Goal: Download file/media

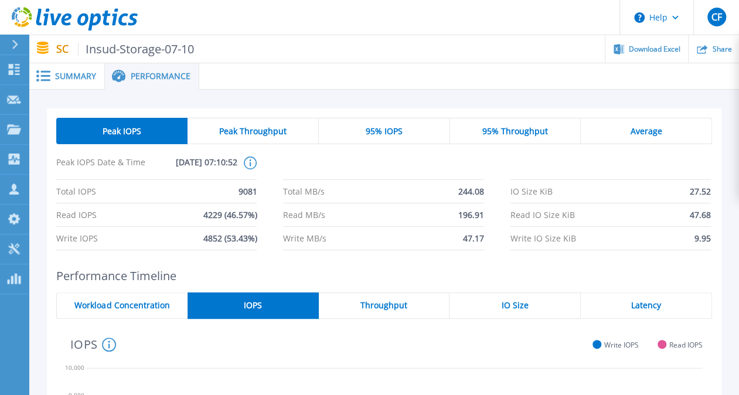
click at [72, 76] on span "Summary" at bounding box center [75, 76] width 41 height 8
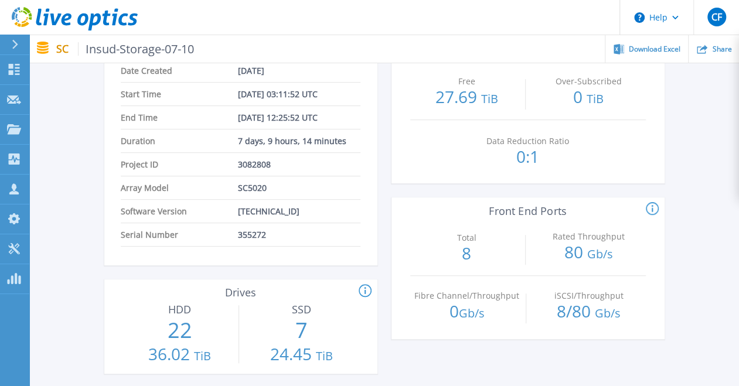
scroll to position [219, 0]
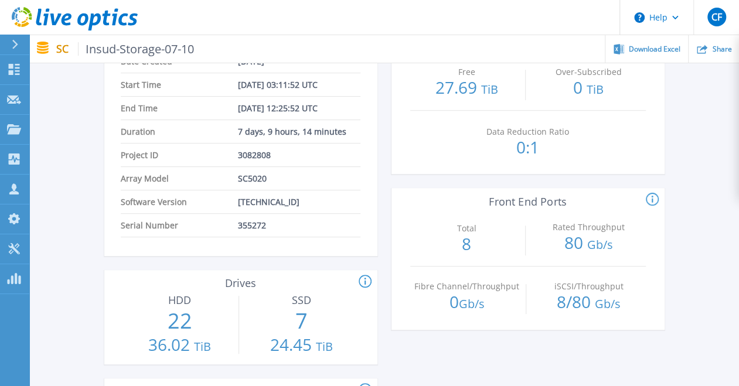
click at [365, 284] on icon at bounding box center [366, 281] width 2 height 7
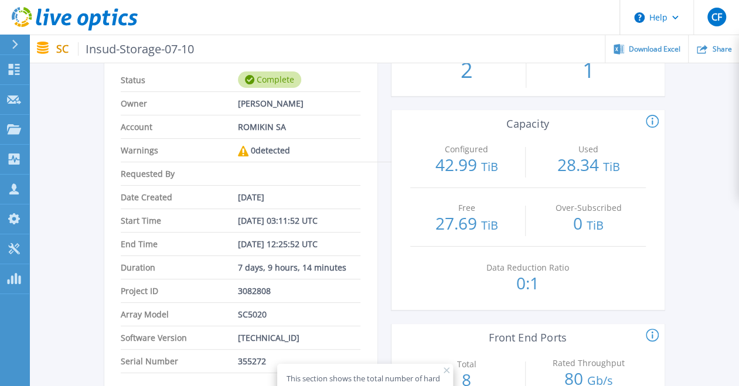
scroll to position [80, 0]
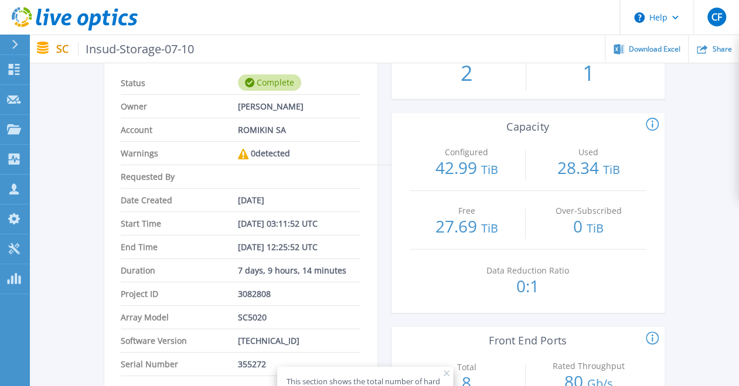
click at [652, 124] on icon at bounding box center [653, 124] width 2 height 7
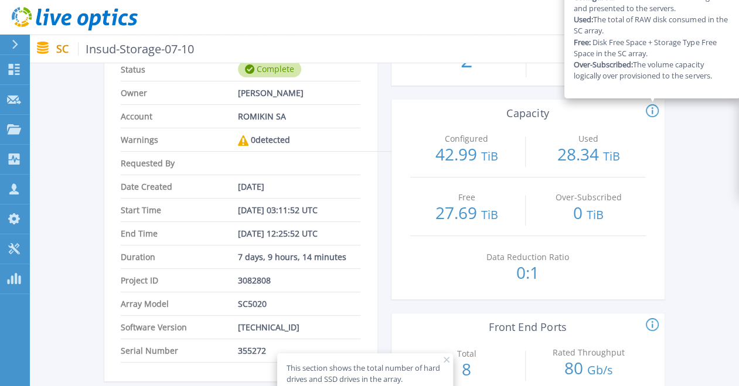
scroll to position [95, 0]
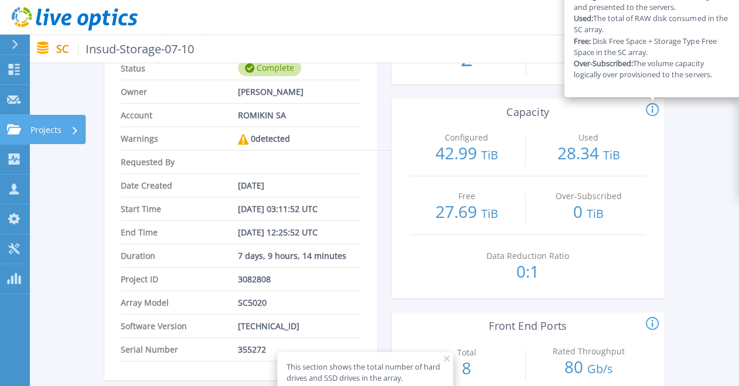
click at [22, 129] on link "Projects Projects" at bounding box center [14, 130] width 29 height 30
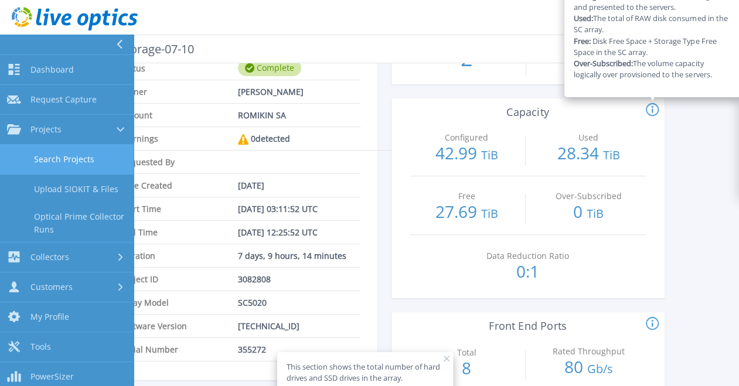
click at [50, 154] on link "Search Projects" at bounding box center [67, 160] width 134 height 30
click at [70, 157] on link "Search Projects" at bounding box center [67, 160] width 134 height 30
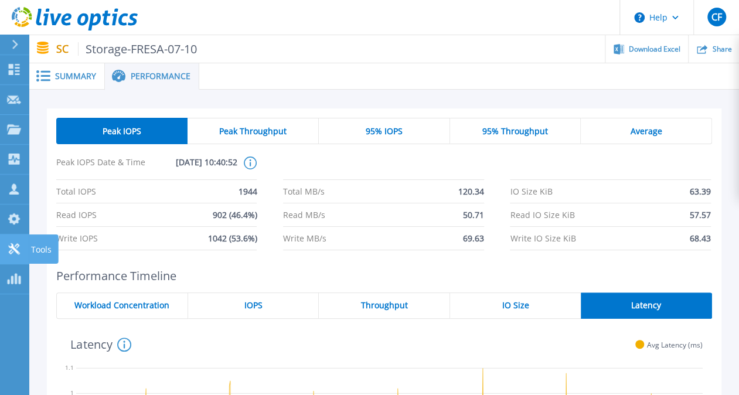
click at [28, 237] on link "Tools Tools" at bounding box center [14, 250] width 29 height 30
click at [28, 244] on link "Tools Tools" at bounding box center [14, 250] width 29 height 30
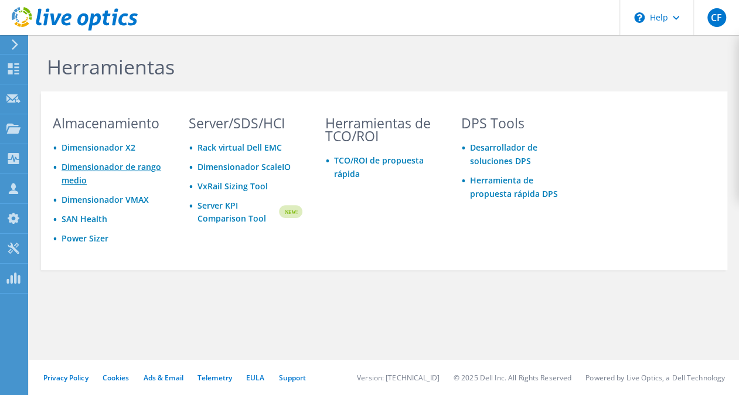
click at [103, 165] on link "Dimensionador de rango medio" at bounding box center [112, 173] width 100 height 25
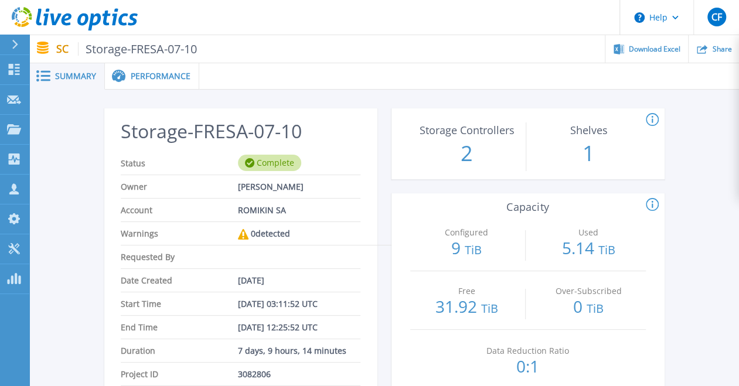
click at [162, 72] on span "Performance" at bounding box center [161, 76] width 60 height 8
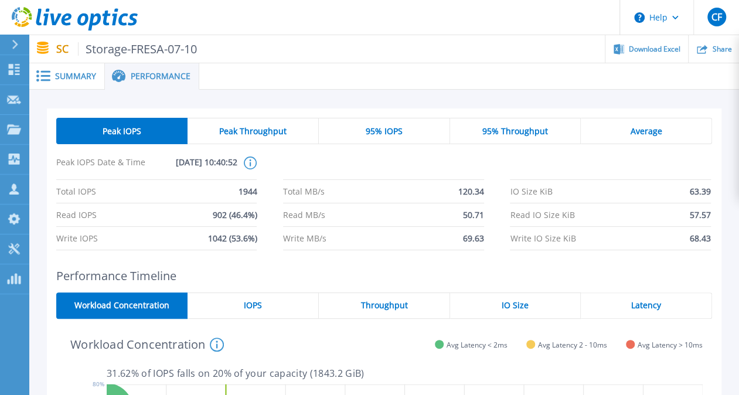
click at [64, 79] on span "Summary" at bounding box center [75, 76] width 41 height 8
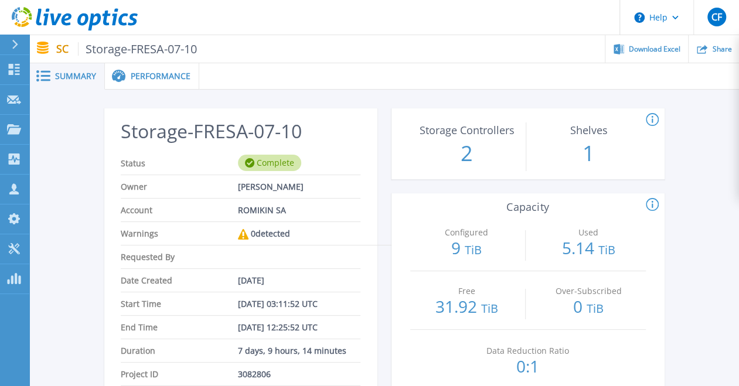
click at [157, 78] on span "Performance" at bounding box center [161, 76] width 60 height 8
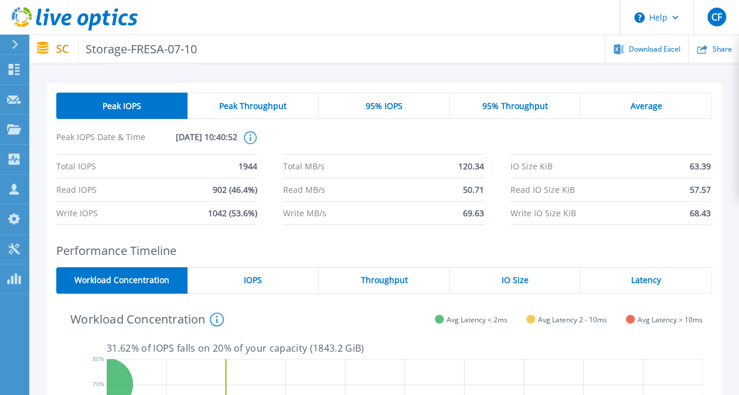
scroll to position [25, 0]
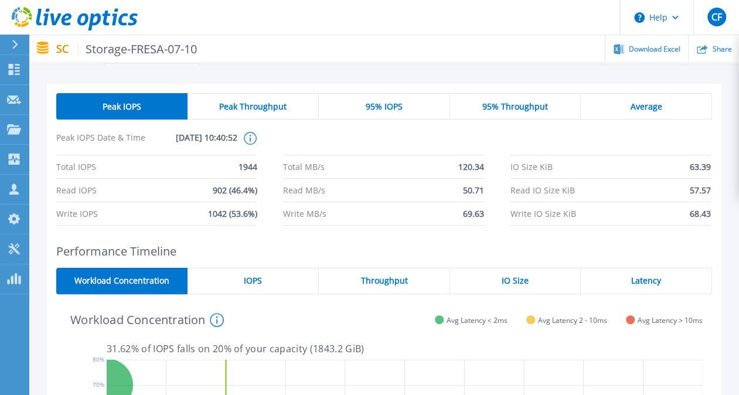
click at [262, 95] on div "Peak Throughput" at bounding box center [253, 106] width 131 height 26
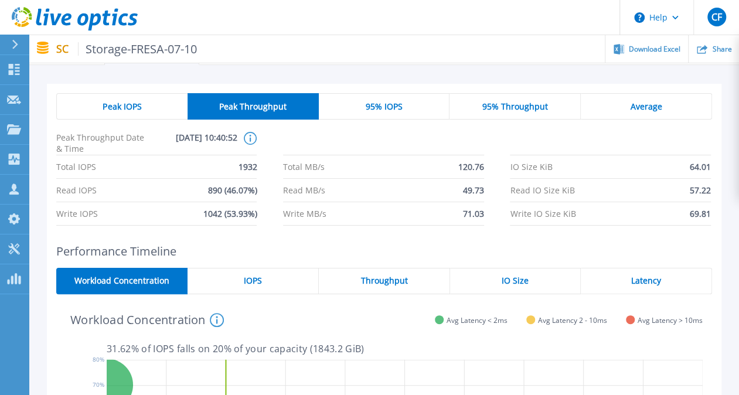
click at [390, 108] on span "95% IOPS" at bounding box center [383, 106] width 37 height 9
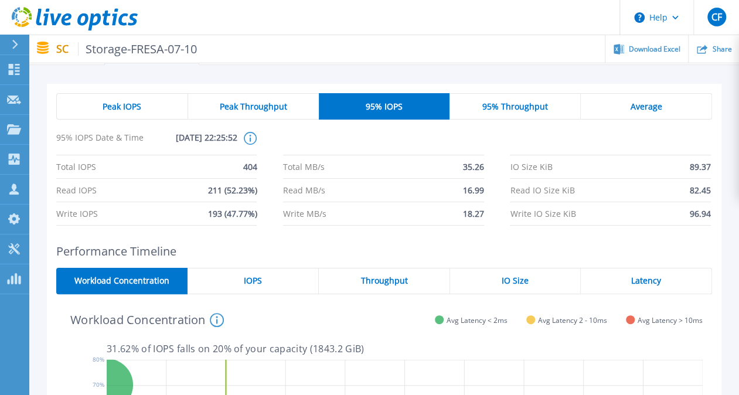
click at [528, 110] on span "95% Throughput" at bounding box center [516, 106] width 66 height 9
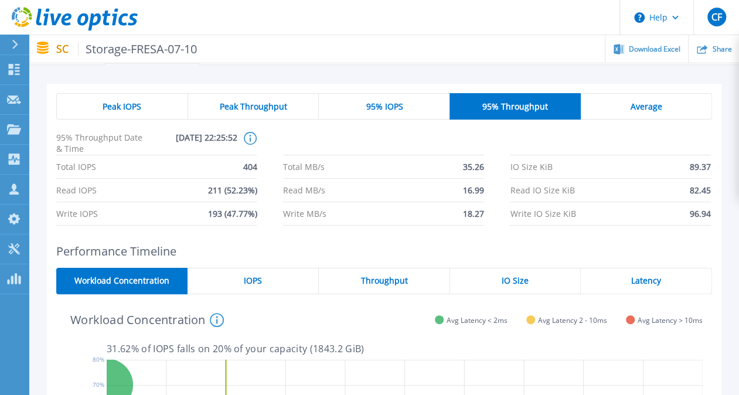
click at [655, 110] on span "Average" at bounding box center [647, 106] width 32 height 9
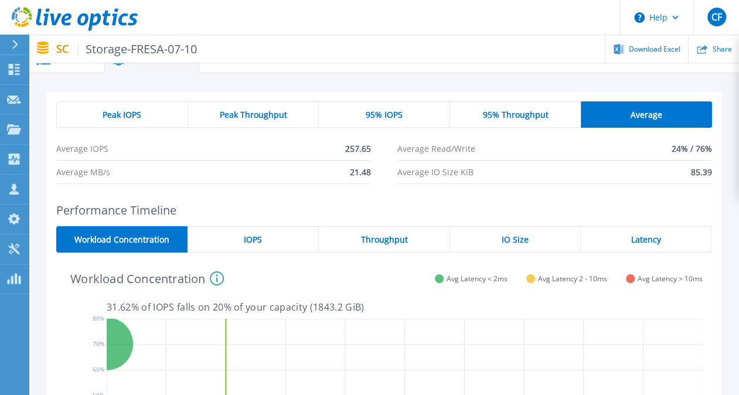
scroll to position [16, 0]
click at [514, 242] on span "IO Size" at bounding box center [515, 239] width 27 height 9
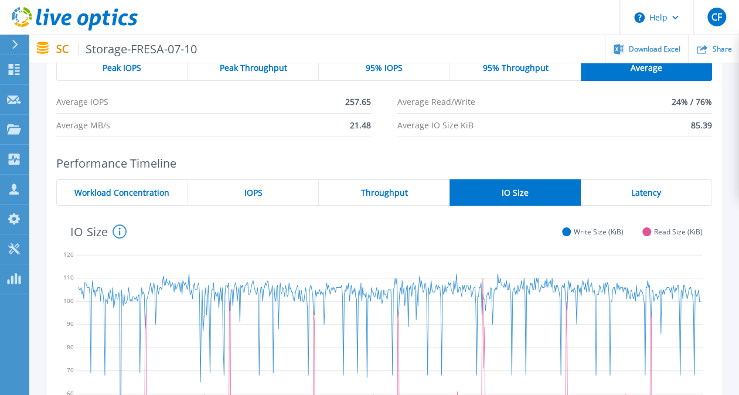
scroll to position [68, 0]
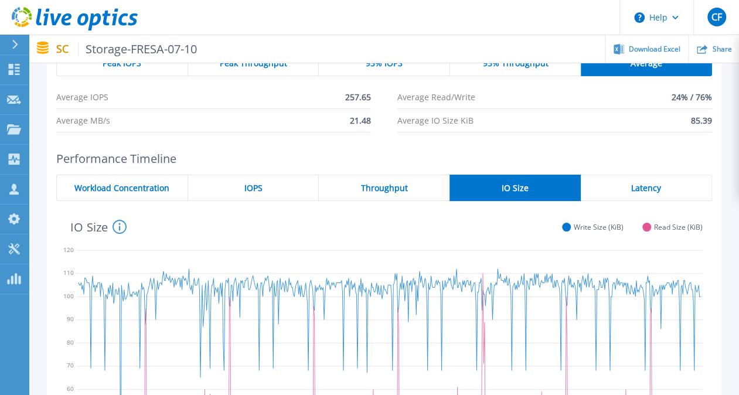
click at [386, 188] on span "Throughput" at bounding box center [384, 188] width 47 height 9
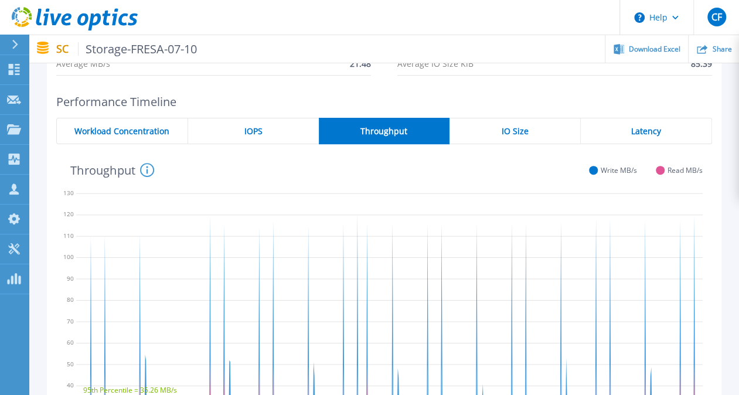
scroll to position [117, 0]
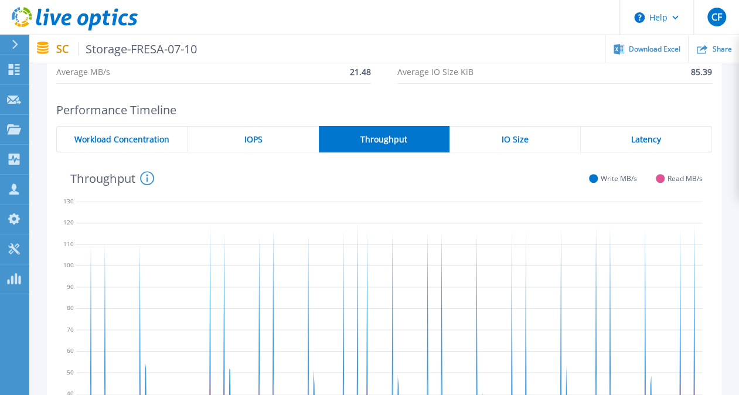
click at [266, 135] on div "IOPS" at bounding box center [253, 139] width 131 height 26
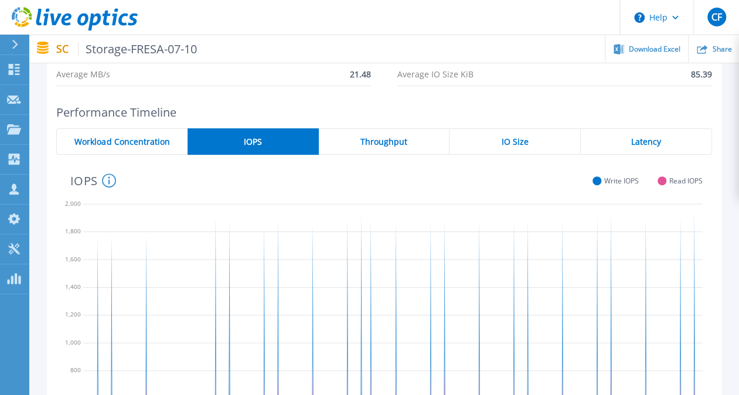
scroll to position [114, 0]
click at [399, 138] on span "Throughput" at bounding box center [384, 142] width 47 height 9
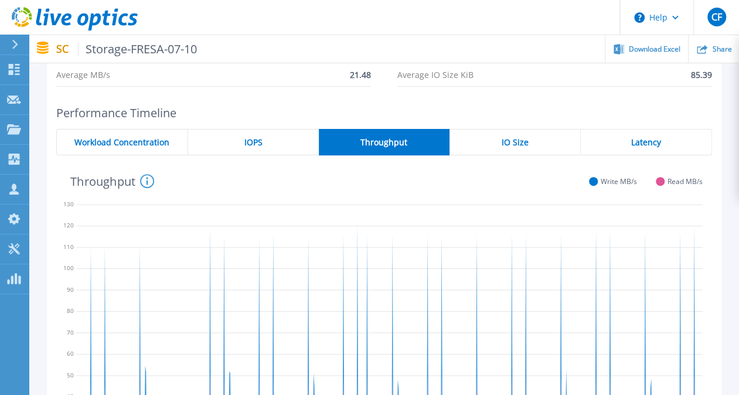
click at [514, 145] on span "IO Size" at bounding box center [515, 142] width 27 height 9
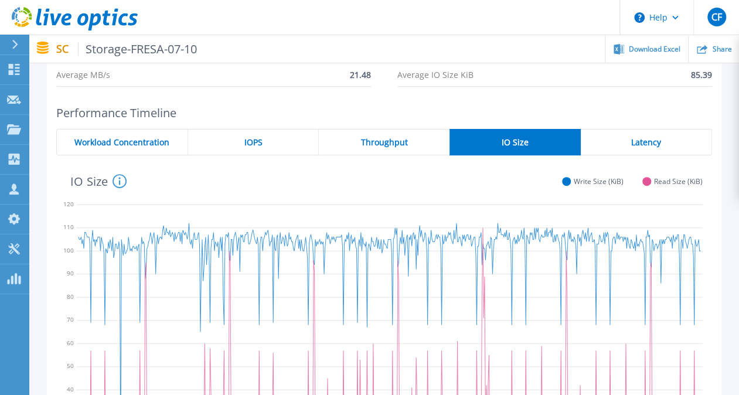
click at [652, 152] on div "Latency" at bounding box center [646, 142] width 131 height 26
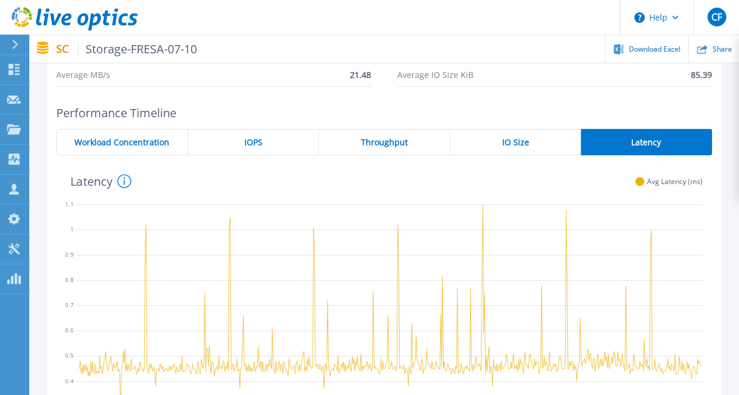
click at [546, 134] on div "IO Size" at bounding box center [515, 142] width 131 height 26
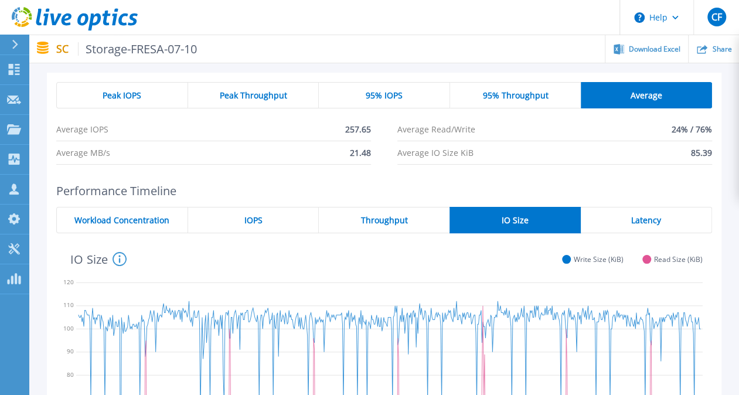
scroll to position [0, 0]
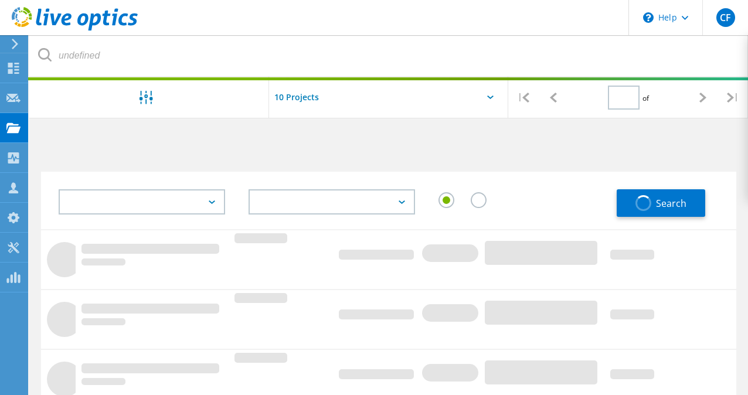
type input "1"
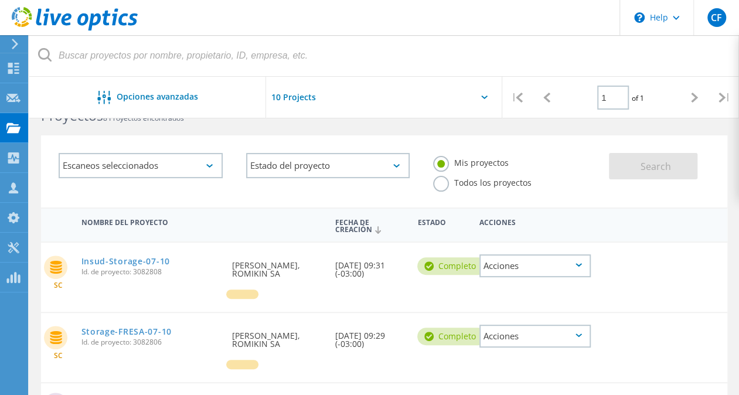
scroll to position [34, 0]
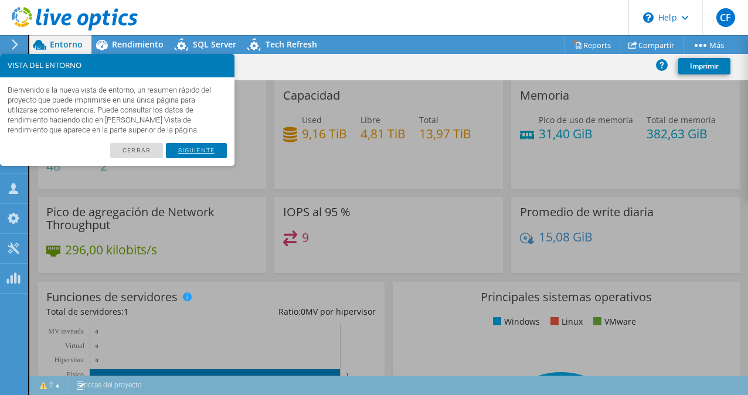
click at [201, 151] on link "Siguiente" at bounding box center [196, 150] width 61 height 15
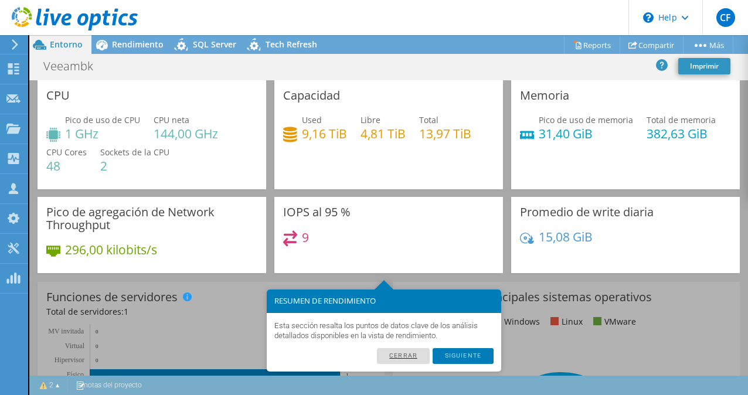
click at [420, 356] on link "Cerrar" at bounding box center [403, 355] width 53 height 15
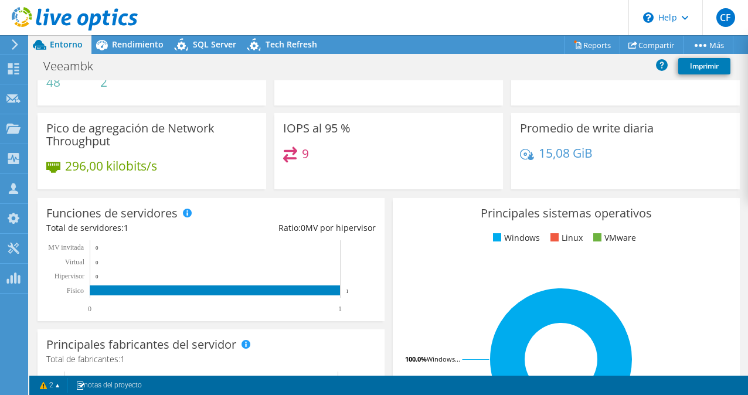
scroll to position [82, 0]
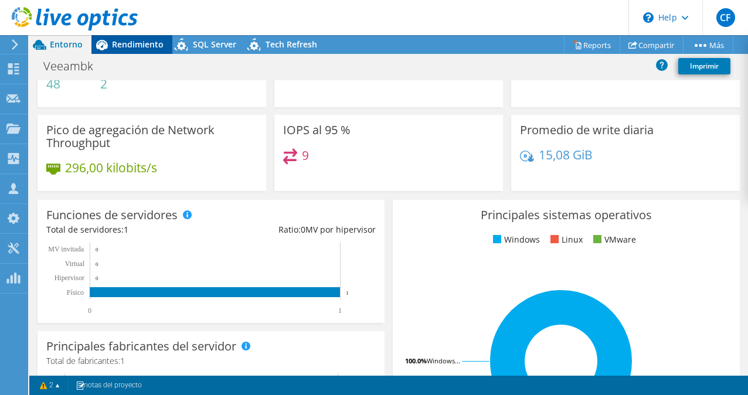
click at [145, 49] on span "Rendimiento" at bounding box center [138, 44] width 52 height 11
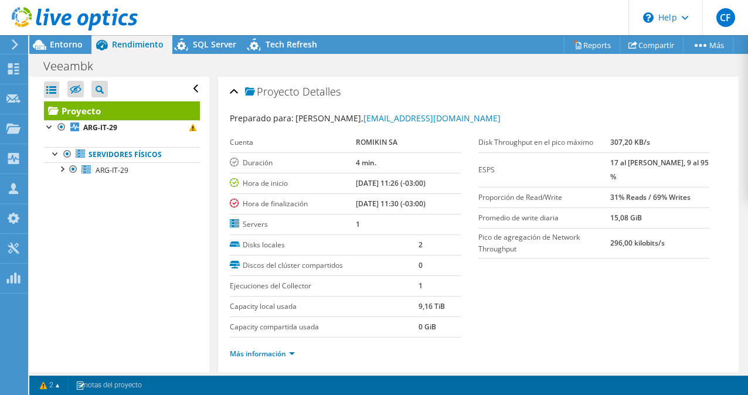
scroll to position [0, 0]
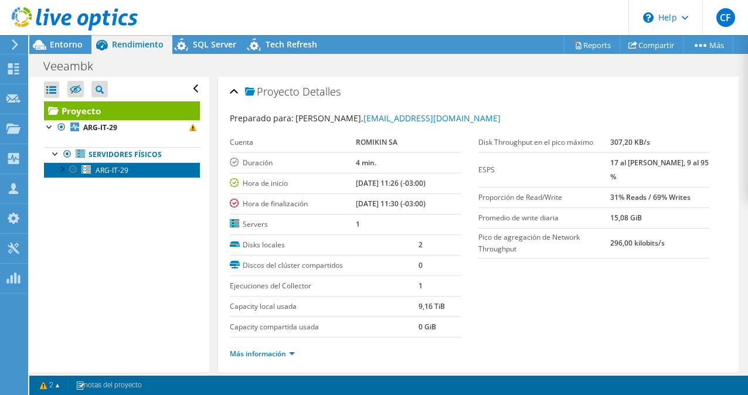
click at [105, 168] on span "ARG-IT-29" at bounding box center [112, 170] width 33 height 10
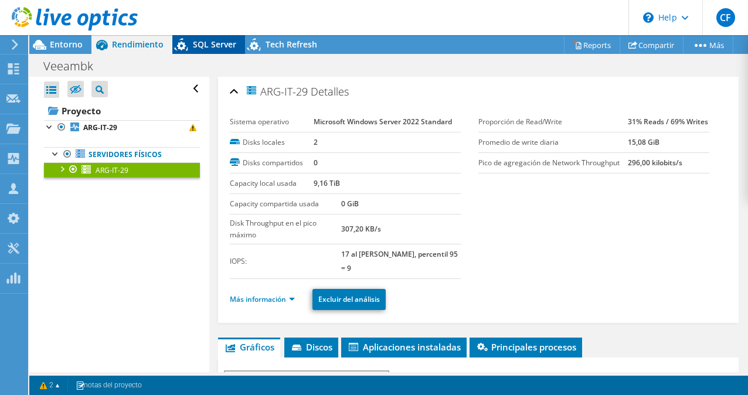
click at [212, 39] on span "SQL Server" at bounding box center [214, 44] width 43 height 11
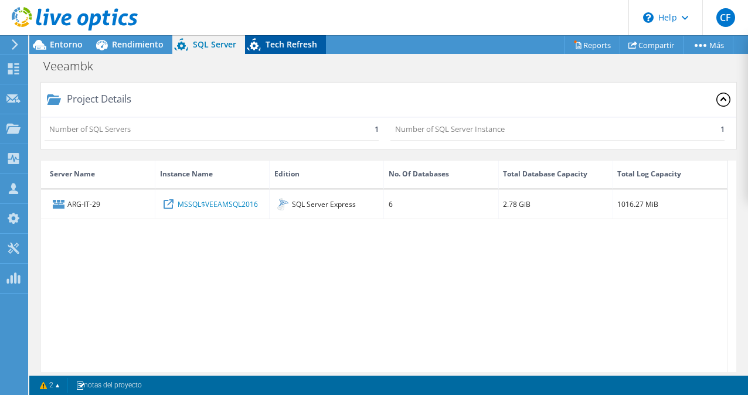
click at [284, 41] on span "Tech Refresh" at bounding box center [292, 44] width 52 height 11
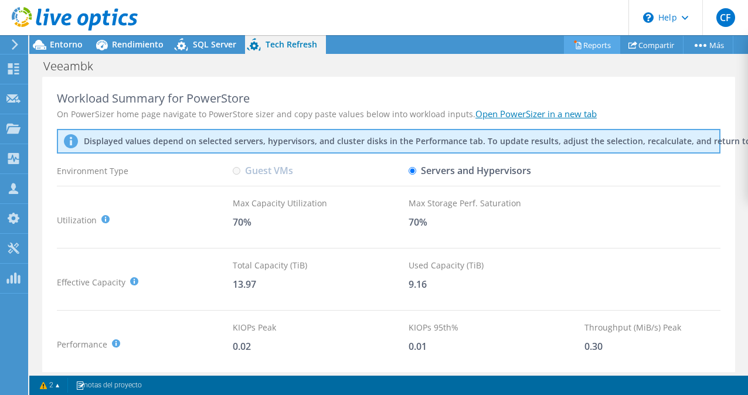
click at [589, 44] on link "Reports" at bounding box center [592, 45] width 56 height 18
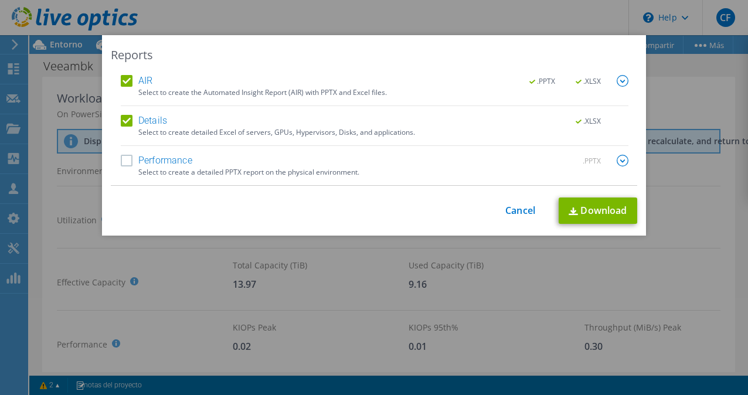
click at [134, 160] on label "Performance" at bounding box center [157, 161] width 72 height 12
click at [0, 0] on input "Performance" at bounding box center [0, 0] width 0 height 0
click at [570, 213] on img at bounding box center [573, 212] width 9 height 8
click at [607, 205] on link "Download" at bounding box center [598, 211] width 79 height 26
click at [719, 255] on div "Reports AIR .PPTX .XLSX Select to create the Automated Insight Report (AIR) wit…" at bounding box center [374, 197] width 748 height 325
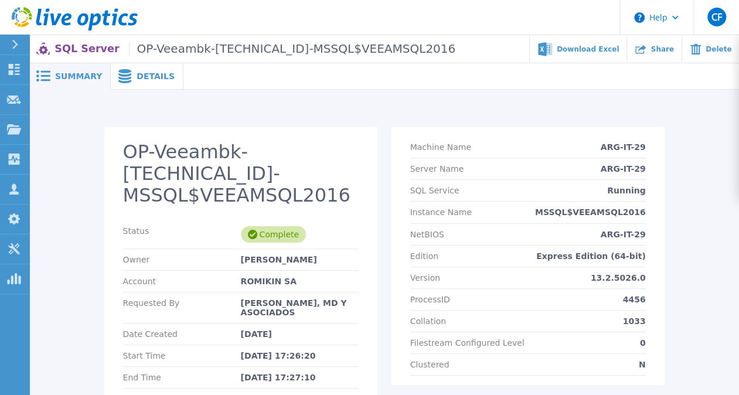
click at [159, 75] on span "Details" at bounding box center [156, 76] width 38 height 8
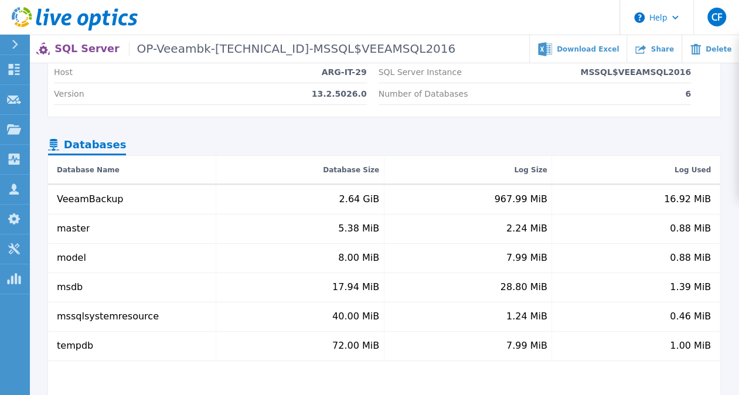
scroll to position [99, 0]
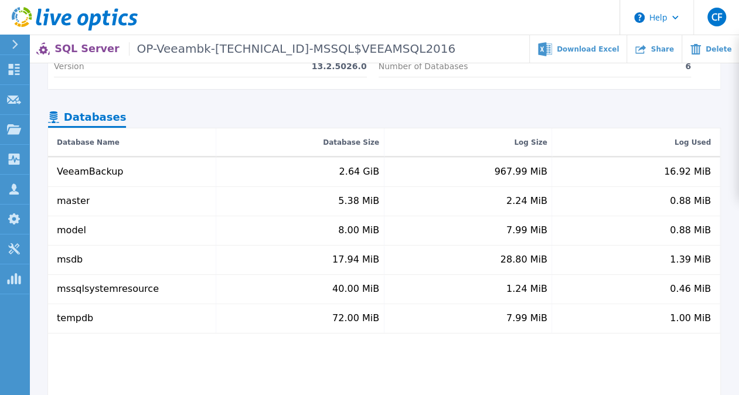
click at [548, 368] on div "VeeamBackup 2.64 GiB 967.99 MiB 16.92 MiB master 5.38 MiB 2.24 MiB 0.88 MiB mod…" at bounding box center [384, 325] width 672 height 335
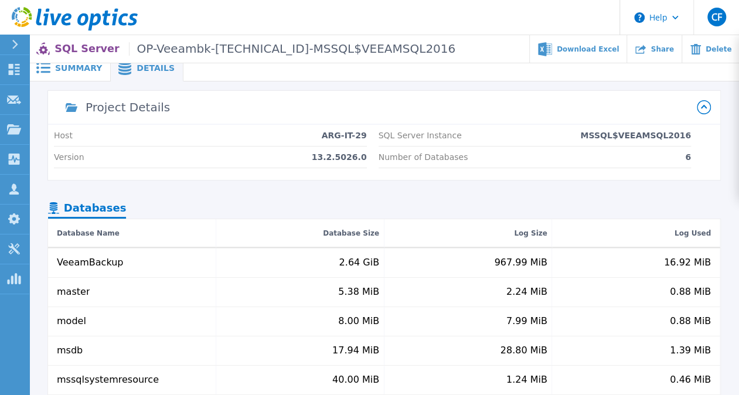
scroll to position [0, 0]
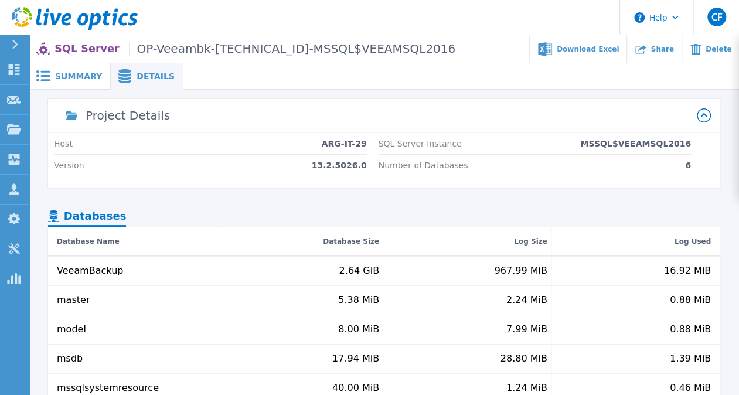
click at [73, 75] on span "Summary" at bounding box center [78, 76] width 47 height 8
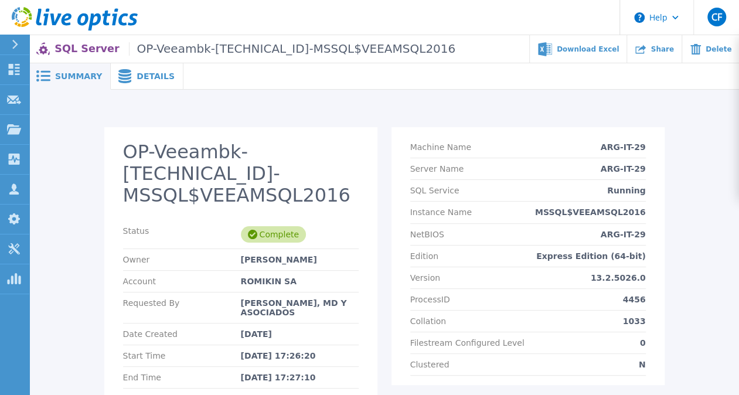
click at [141, 76] on span "Details" at bounding box center [156, 76] width 38 height 8
